Goal: Register for event/course: Sign up to attend an event or enroll in a course

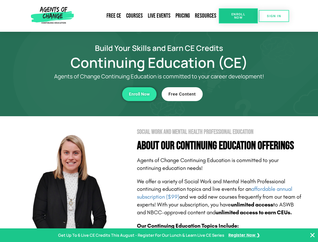
click at [159, 121] on section "Social Work and Mental Health Professional Education About Our Continuing Educa…" at bounding box center [159, 221] width 318 height 211
click at [238, 16] on span "Enroll Now" at bounding box center [238, 16] width 23 height 7
click at [274, 16] on span "SIGN IN" at bounding box center [274, 15] width 14 height 3
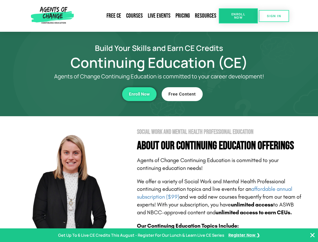
click at [87, 94] on div "Enroll Now" at bounding box center [87, 94] width 138 height 14
click at [139, 94] on span "Enroll Now" at bounding box center [139, 94] width 21 height 4
click at [231, 94] on div "Free Content" at bounding box center [231, 94] width 138 height 14
